Goal: Communication & Community: Share content

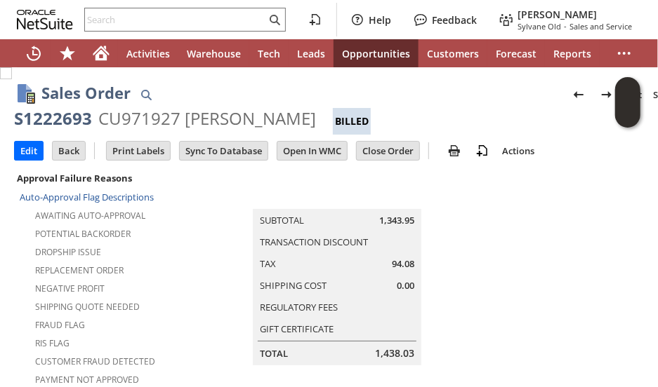
click at [205, 245] on tbody "Auto-Approval Flag Descriptions Awaiting Auto-Approval Potential Backorder Drop…" at bounding box center [129, 391] width 219 height 409
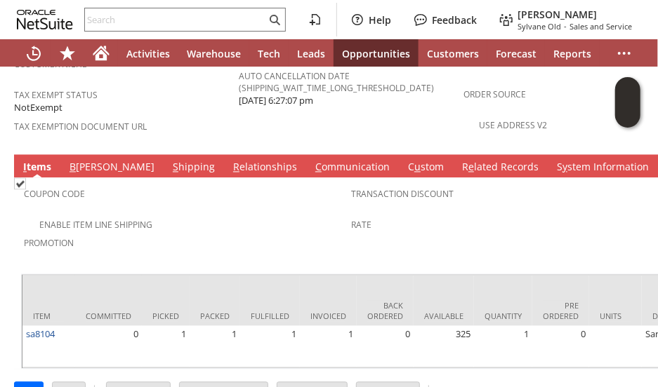
scroll to position [1020, 0]
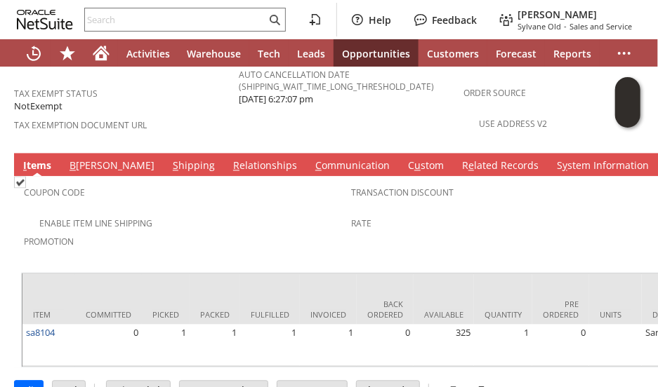
click at [312, 159] on link "C ommunication" at bounding box center [352, 166] width 81 height 15
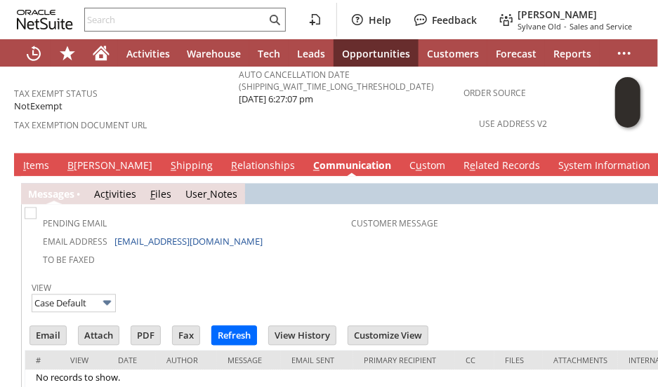
scroll to position [0, 0]
click at [48, 327] on input "Email" at bounding box center [48, 336] width 36 height 18
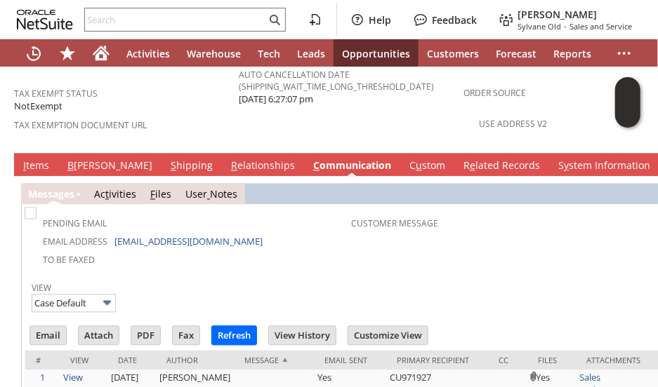
click at [150, 251] on td "To Be Faxed" at bounding box center [189, 260] width 324 height 18
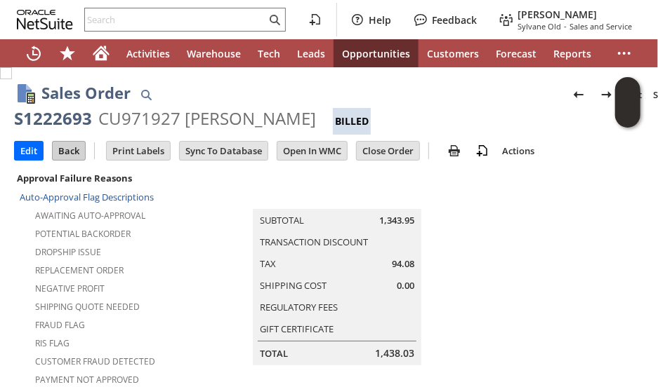
click at [62, 150] on input "Back" at bounding box center [69, 151] width 32 height 18
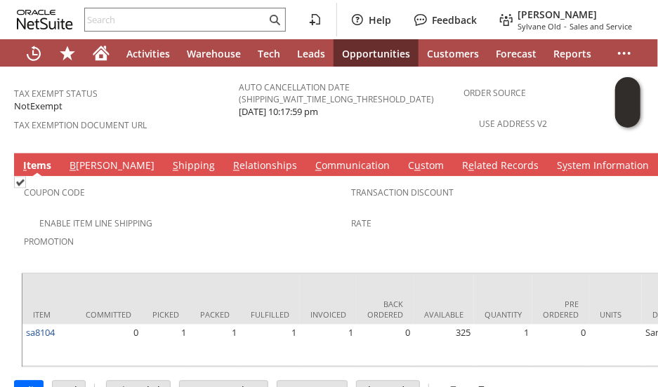
click at [312, 159] on link "C ommunication" at bounding box center [352, 166] width 81 height 15
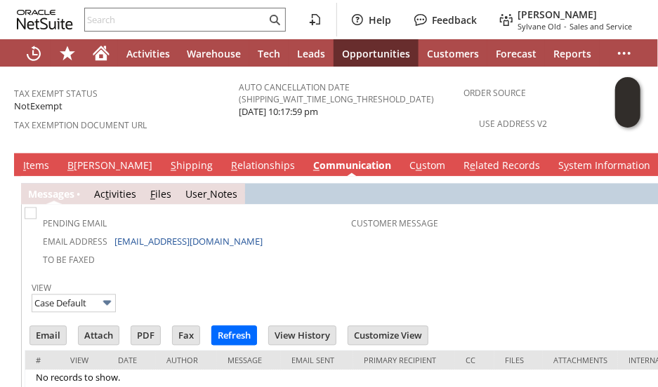
scroll to position [0, 0]
click at [51, 327] on input "Email" at bounding box center [48, 336] width 36 height 18
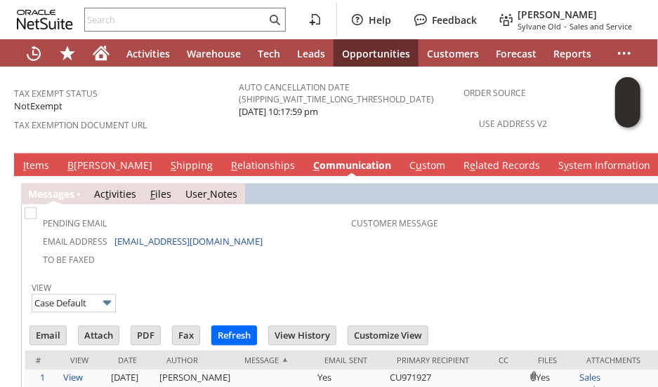
click at [201, 218] on tbody "Pending Email Email Address bleyster00@yahoo.com To Be Faxed Customer Message" at bounding box center [351, 243] width 653 height 71
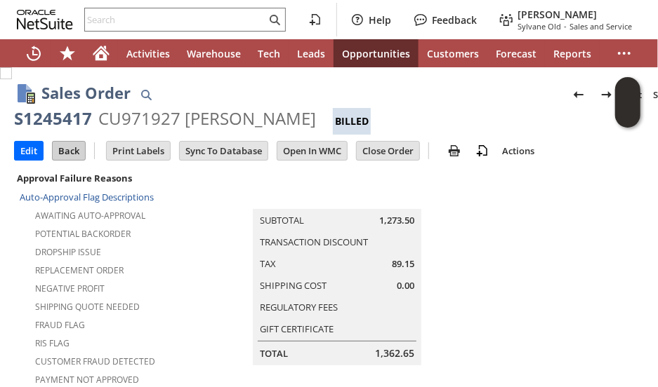
click at [69, 152] on input "Back" at bounding box center [69, 151] width 32 height 18
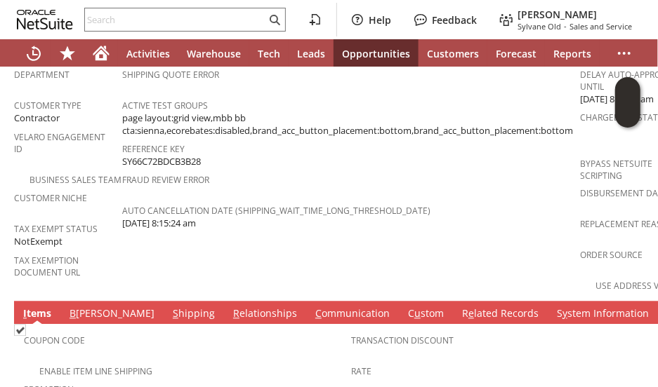
scroll to position [1331, 0]
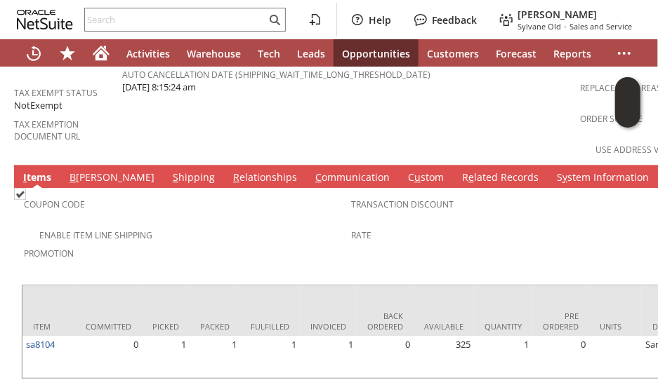
click at [312, 171] on link "C ommunication" at bounding box center [352, 178] width 81 height 15
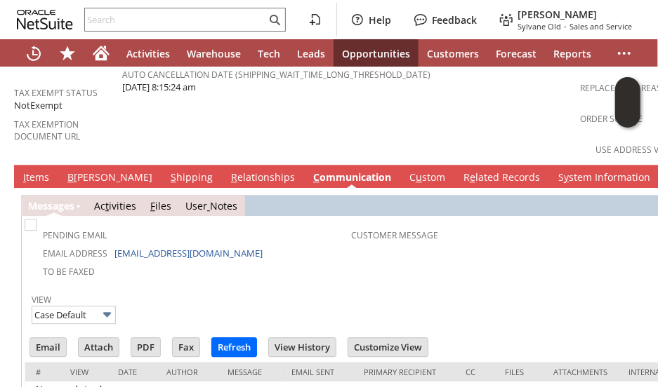
scroll to position [0, 0]
click at [48, 338] on input "Email" at bounding box center [48, 347] width 36 height 18
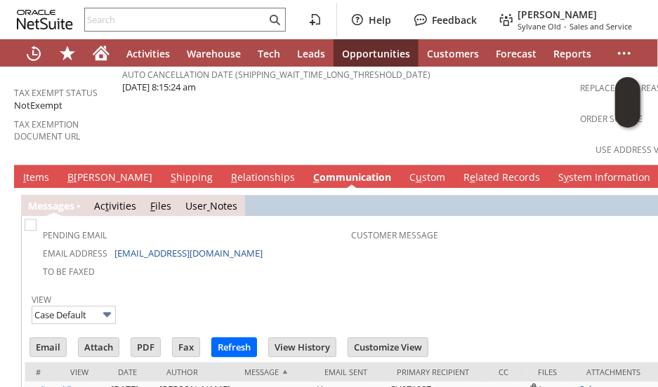
click at [180, 219] on td "Pending Email Email Address bleyster00@yahoo.com To Be Faxed Customer Message" at bounding box center [351, 251] width 653 height 64
